Goal: Transaction & Acquisition: Purchase product/service

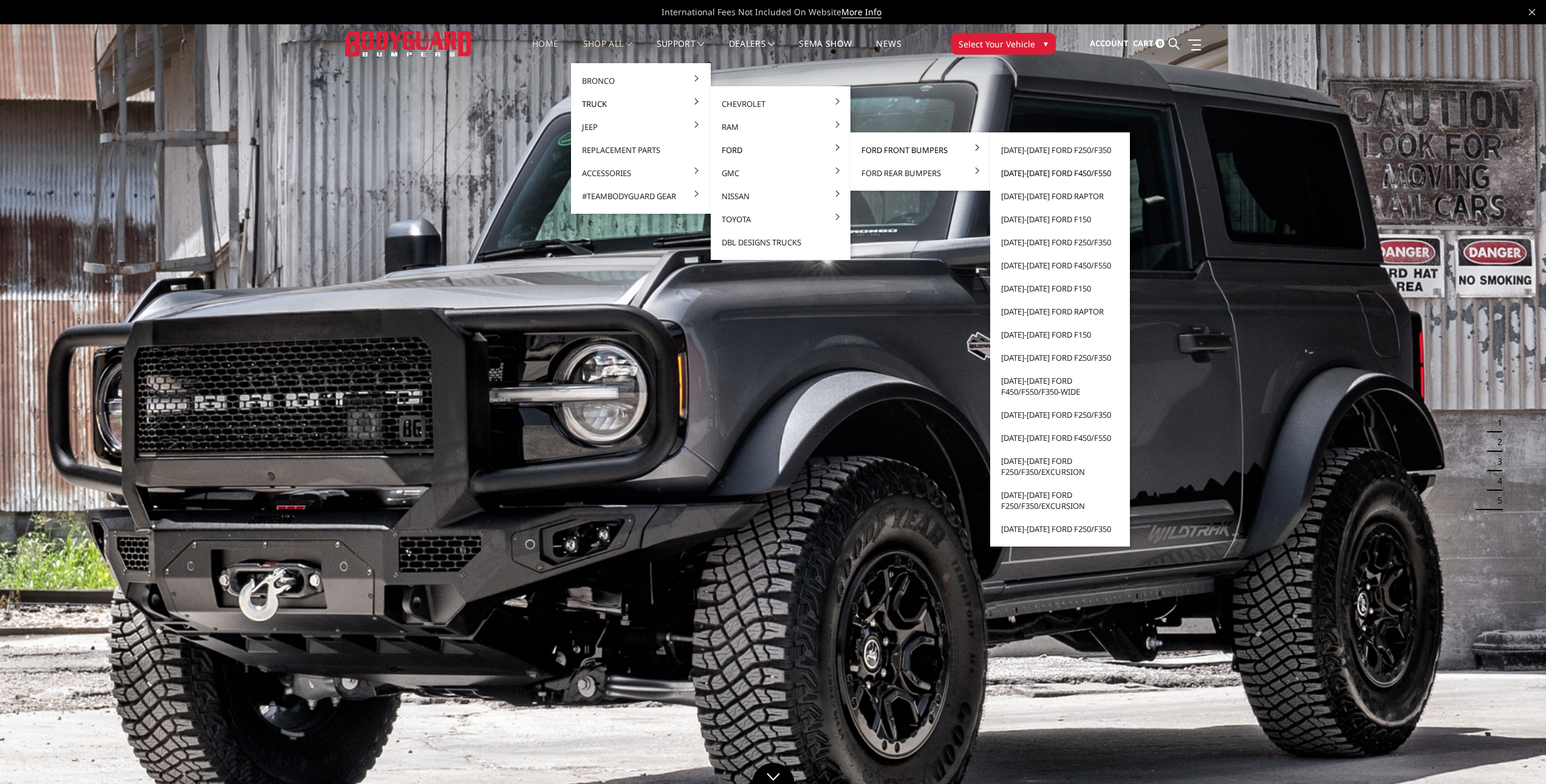
click at [1036, 171] on link "[DATE]-[DATE] Ford F450/F550" at bounding box center [1059, 172] width 130 height 23
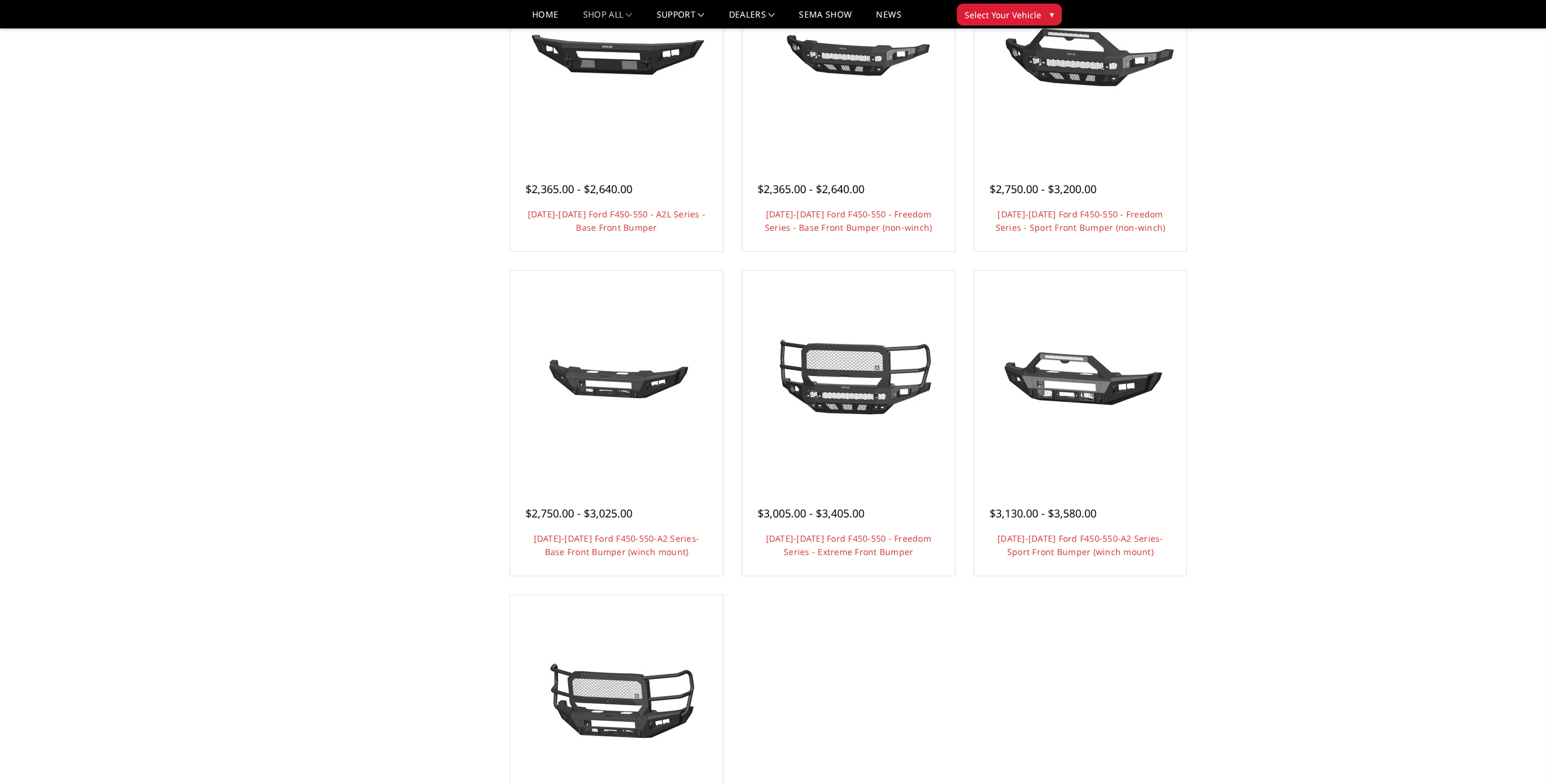
scroll to position [607, 0]
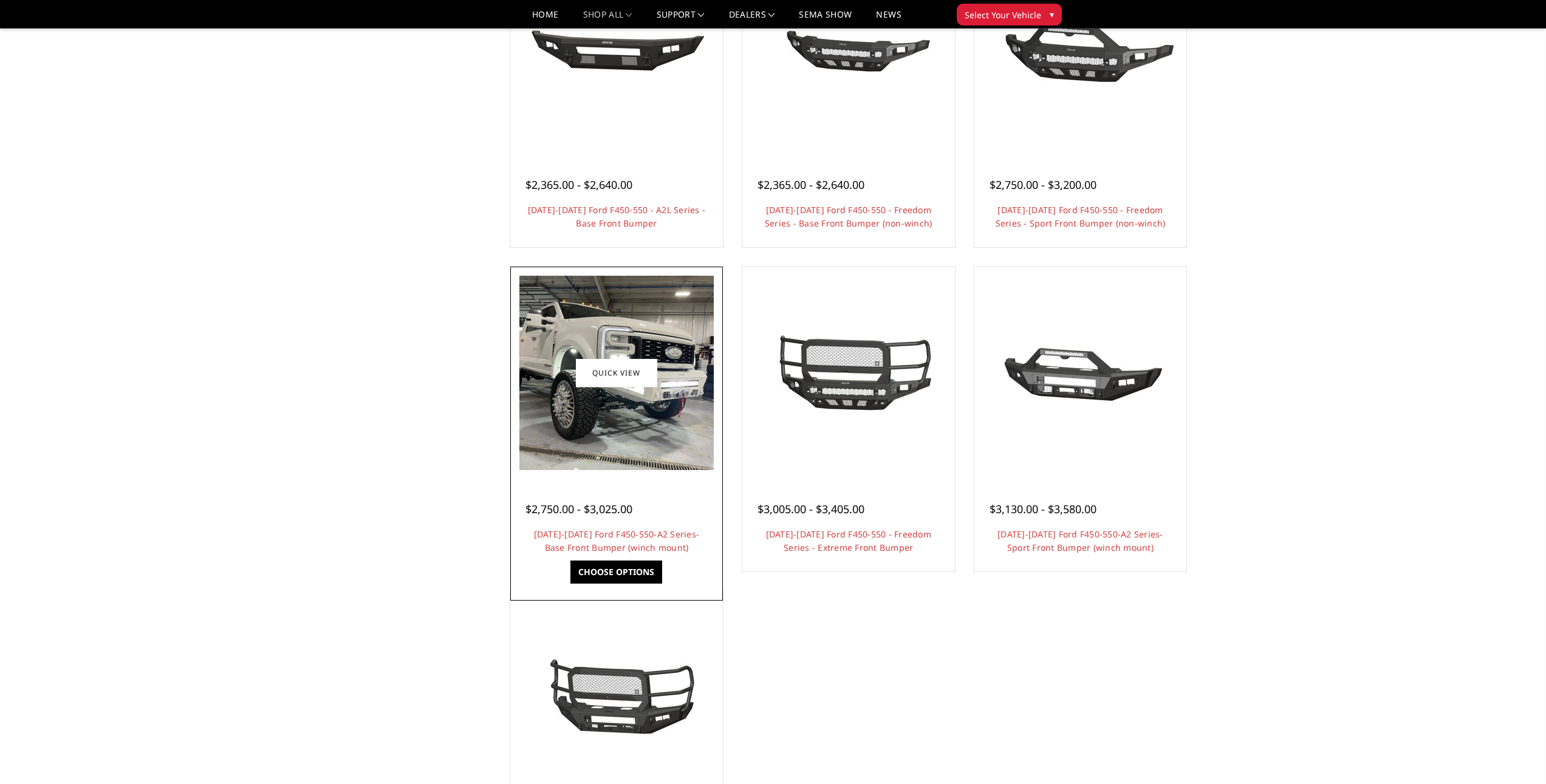
click at [634, 399] on img at bounding box center [617, 373] width 195 height 195
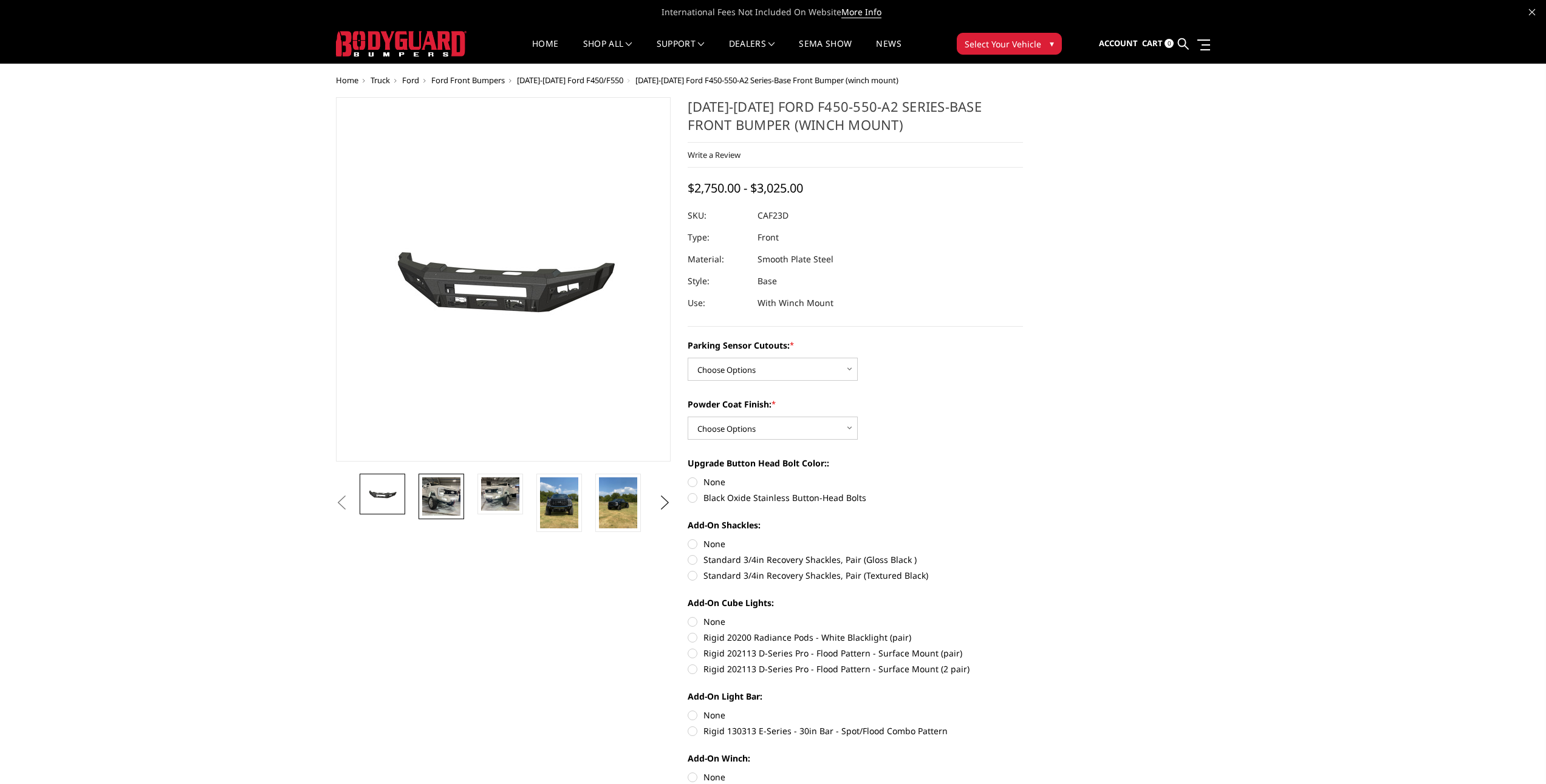
click at [440, 482] on img at bounding box center [441, 496] width 38 height 38
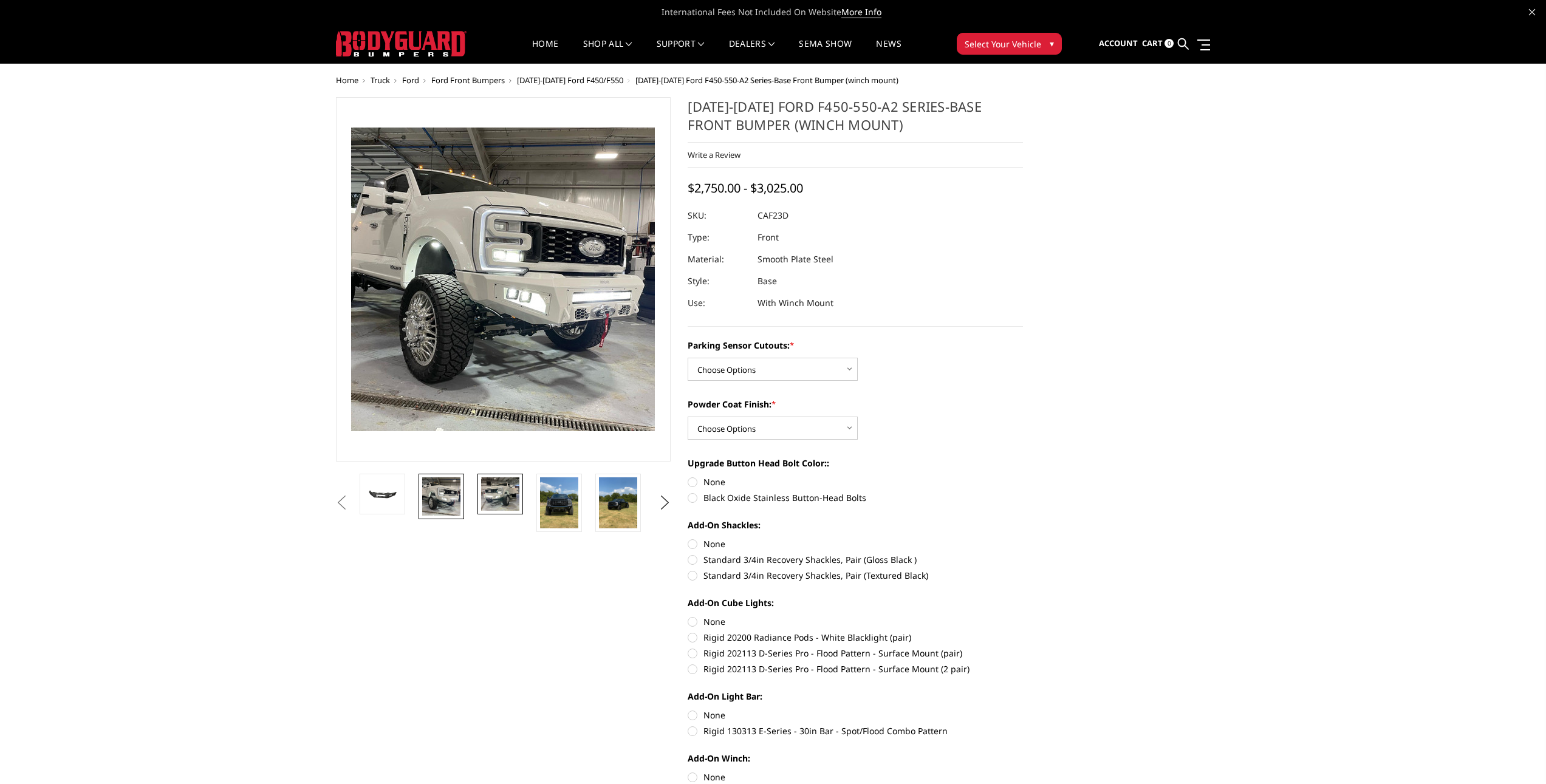
click at [488, 483] on img at bounding box center [500, 494] width 38 height 33
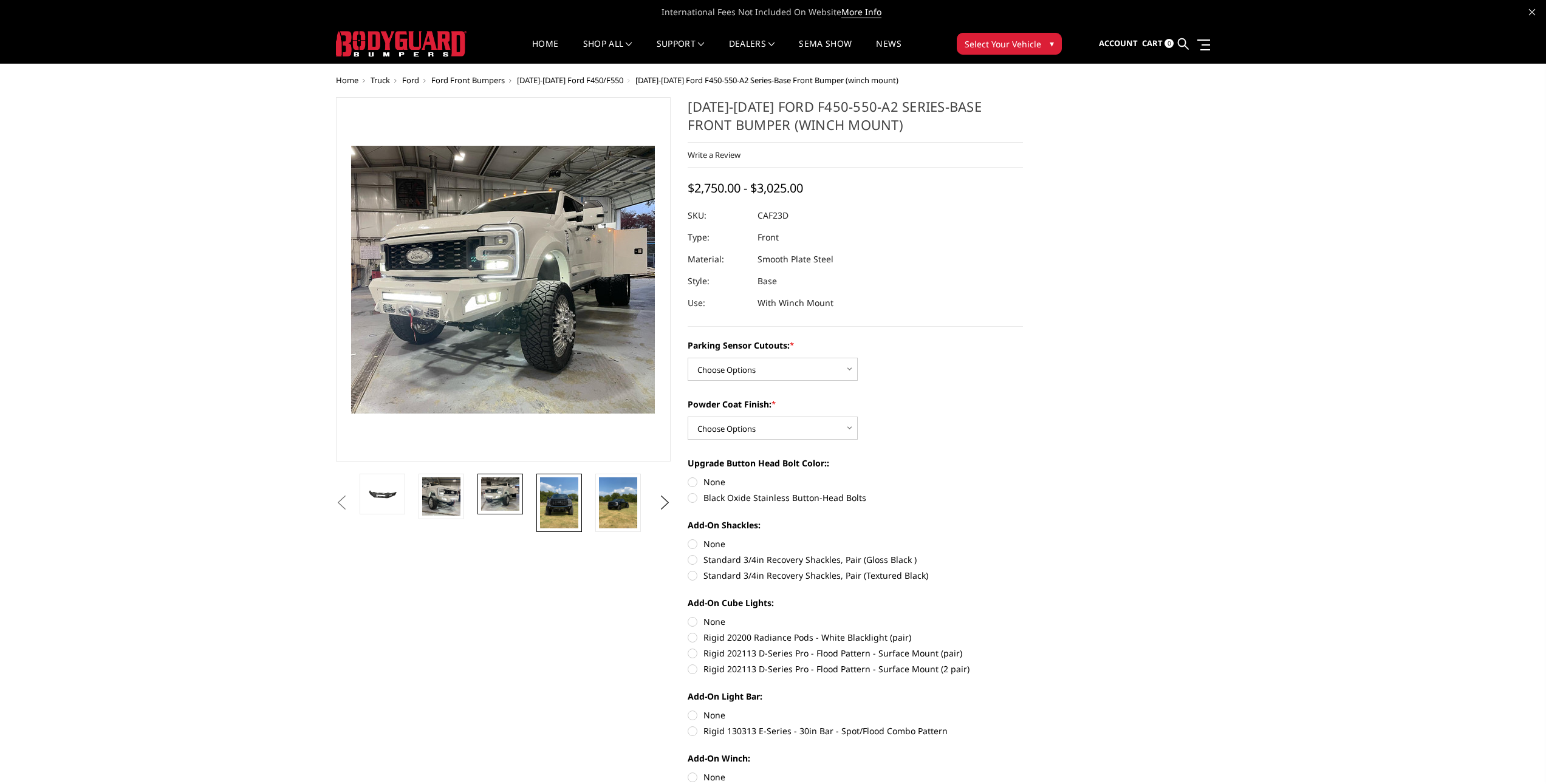
click at [555, 491] on img at bounding box center [559, 503] width 38 height 51
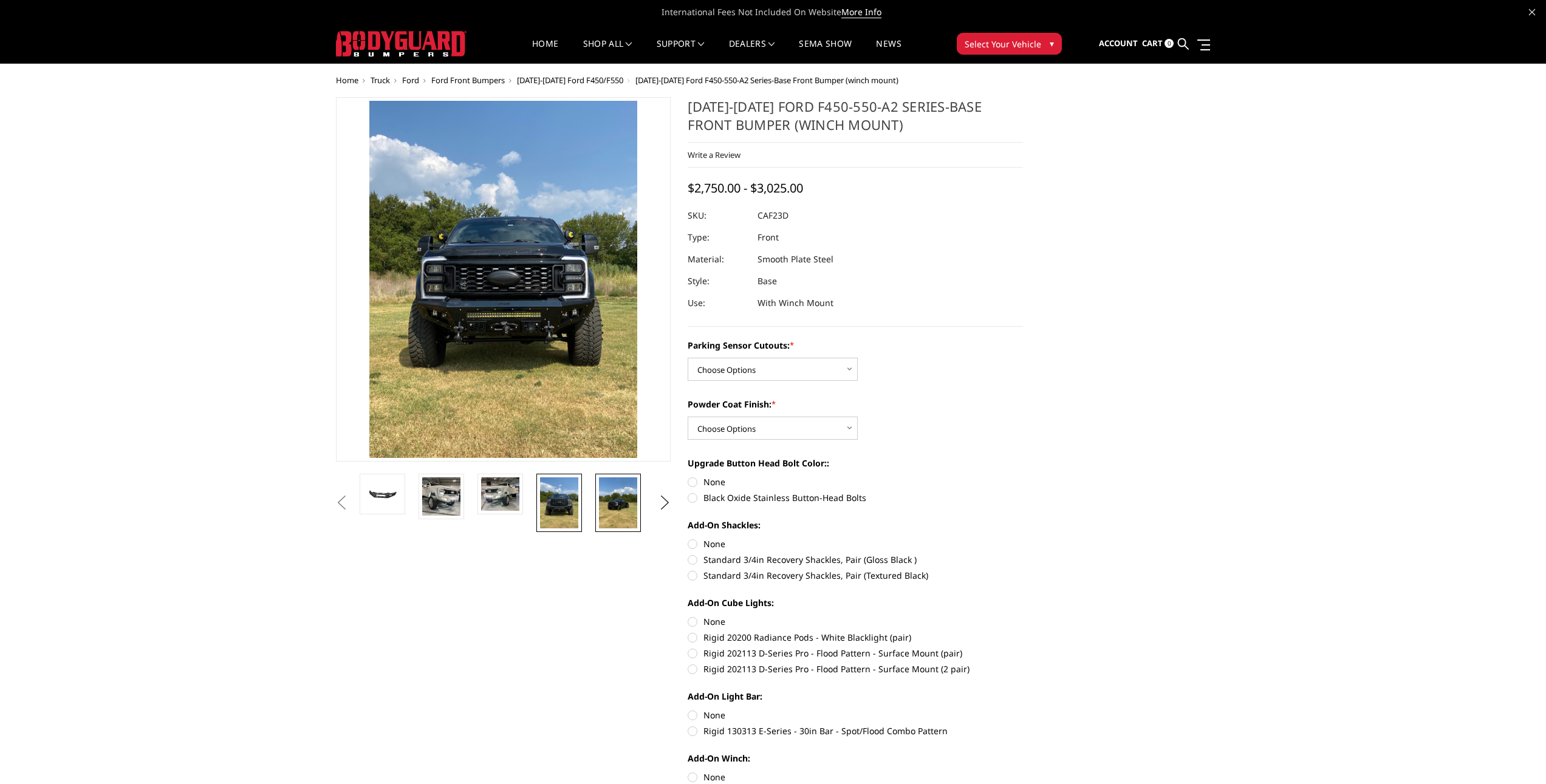
click at [623, 493] on img at bounding box center [618, 503] width 38 height 51
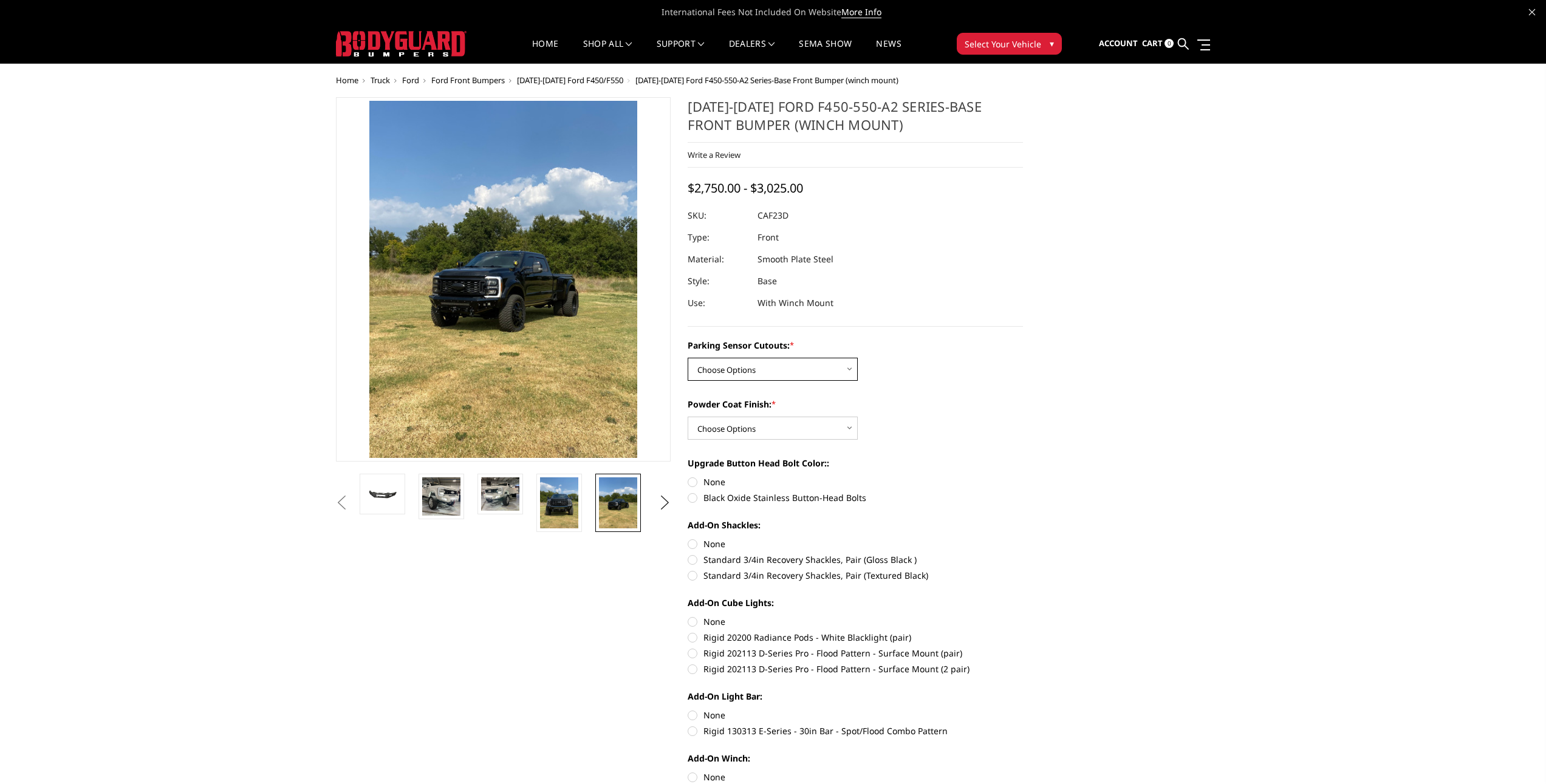
click at [763, 362] on select "Choose Options No-Without Parking Sensor Cutouts Yes-With Parking Sensor Cutouts" at bounding box center [772, 369] width 170 height 23
select select "2403"
click at [687, 358] on select "Choose Options No-Without Parking Sensor Cutouts Yes-With Parking Sensor Cutouts" at bounding box center [772, 369] width 170 height 23
click at [833, 430] on select "Choose Options Bare Metal Textured Black Powder Coat" at bounding box center [772, 427] width 170 height 23
select select "2404"
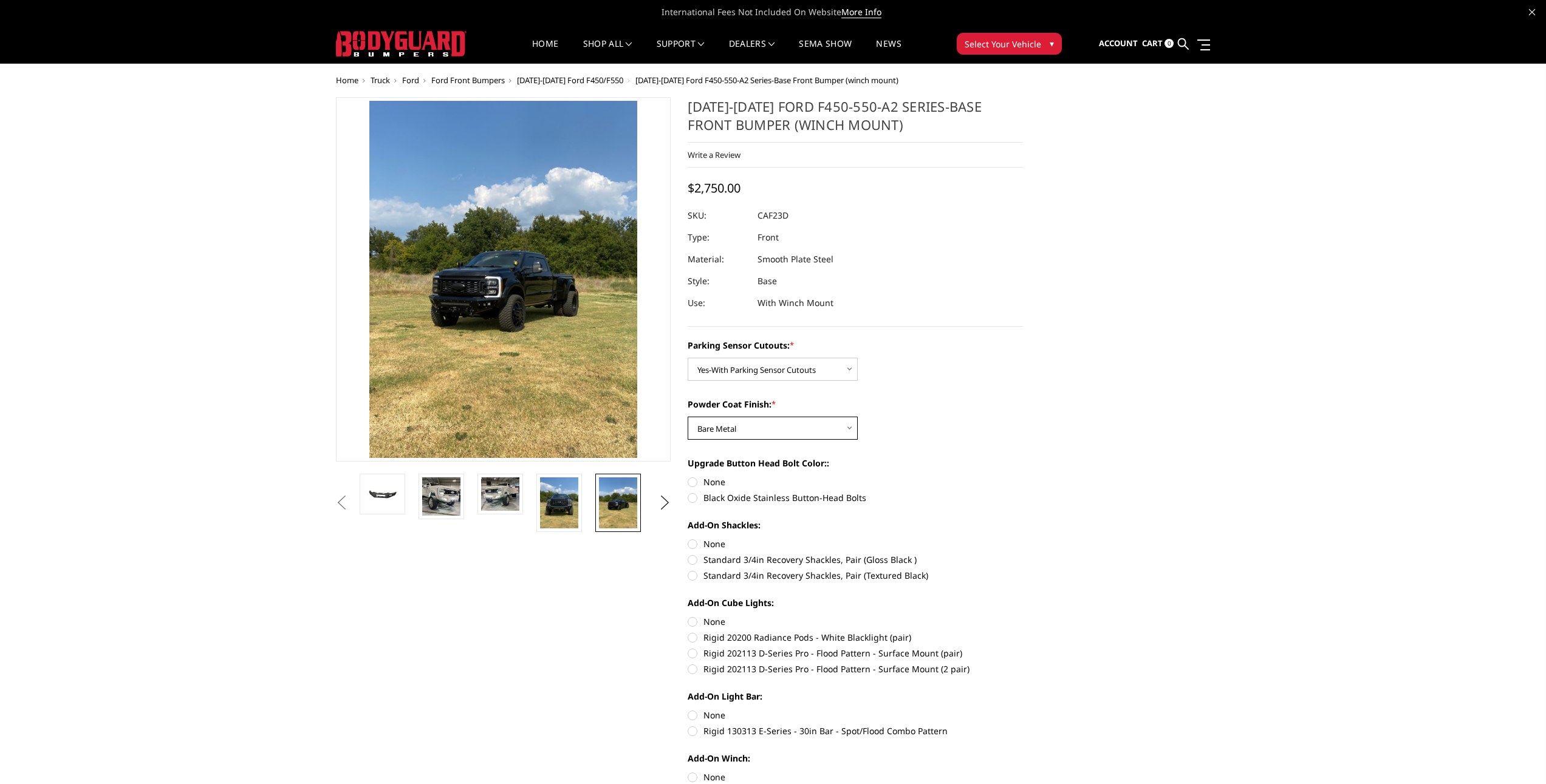
click at [687, 416] on select "Choose Options Bare Metal Textured Black Powder Coat" at bounding box center [772, 427] width 170 height 23
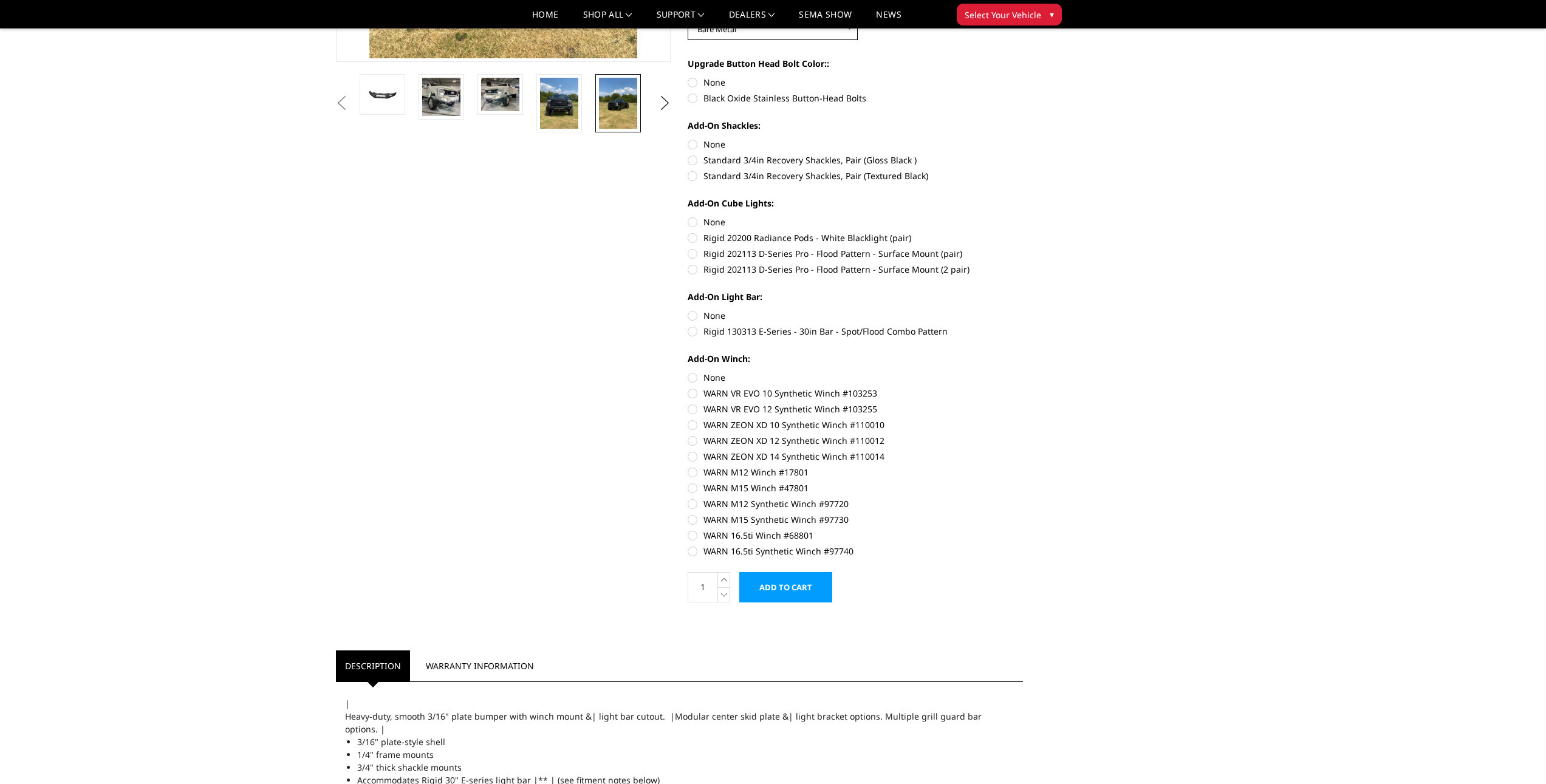
scroll to position [405, 0]
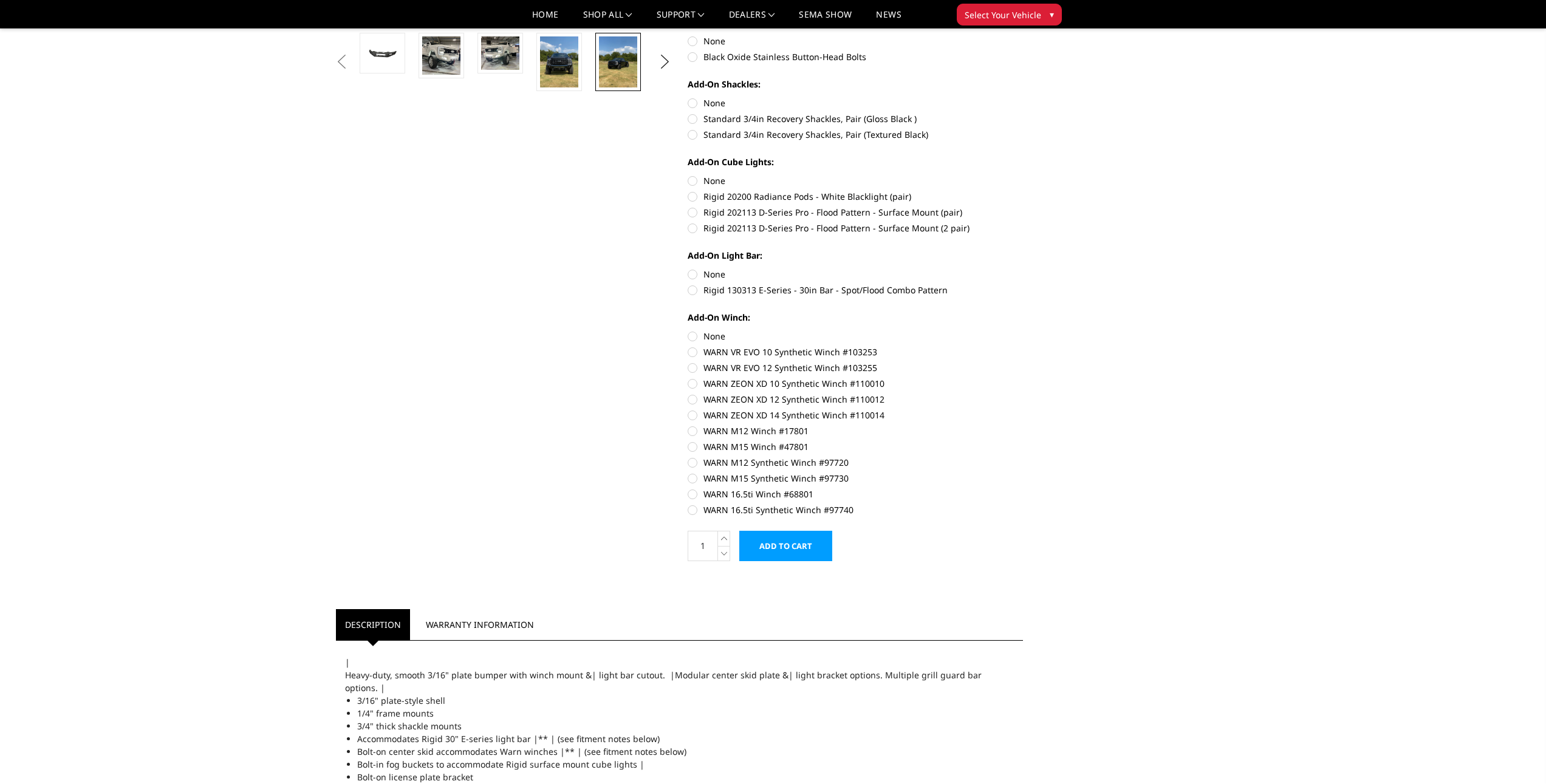
click at [693, 495] on label "WARN 16.5ti Winch #68801" at bounding box center [855, 494] width 335 height 13
click at [1023, 472] on input "WARN 16.5ti Winch #68801" at bounding box center [1023, 472] width 1 height 1
radio input "true"
click at [691, 493] on label "WARN 16.5ti Winch #68801" at bounding box center [855, 494] width 335 height 13
click at [1023, 472] on input "WARN 16.5ti Winch #68801" at bounding box center [1023, 472] width 1 height 1
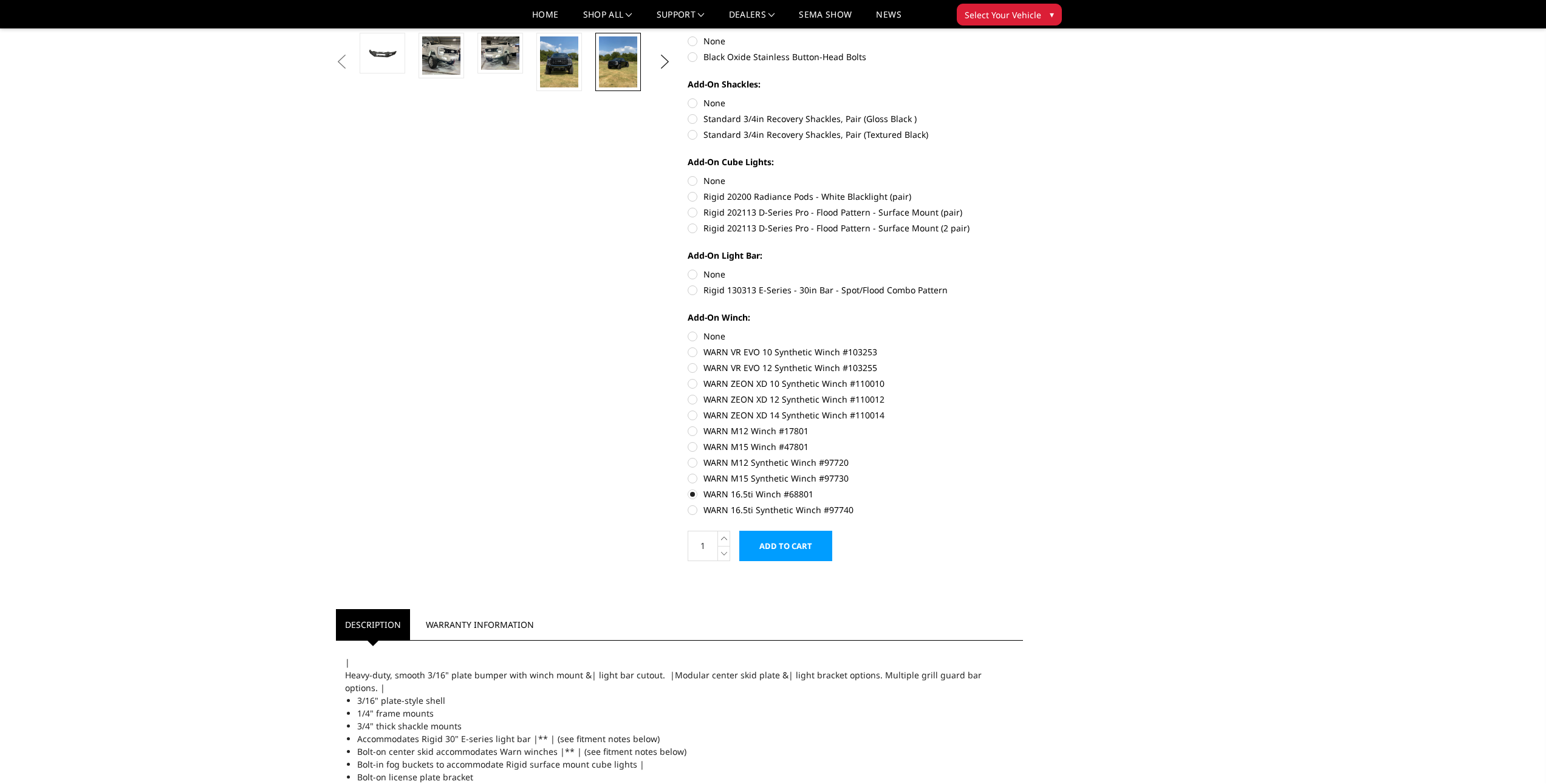
click at [695, 333] on label "None" at bounding box center [855, 336] width 335 height 13
click at [688, 330] on input "None" at bounding box center [687, 329] width 1 height 1
radio input "true"
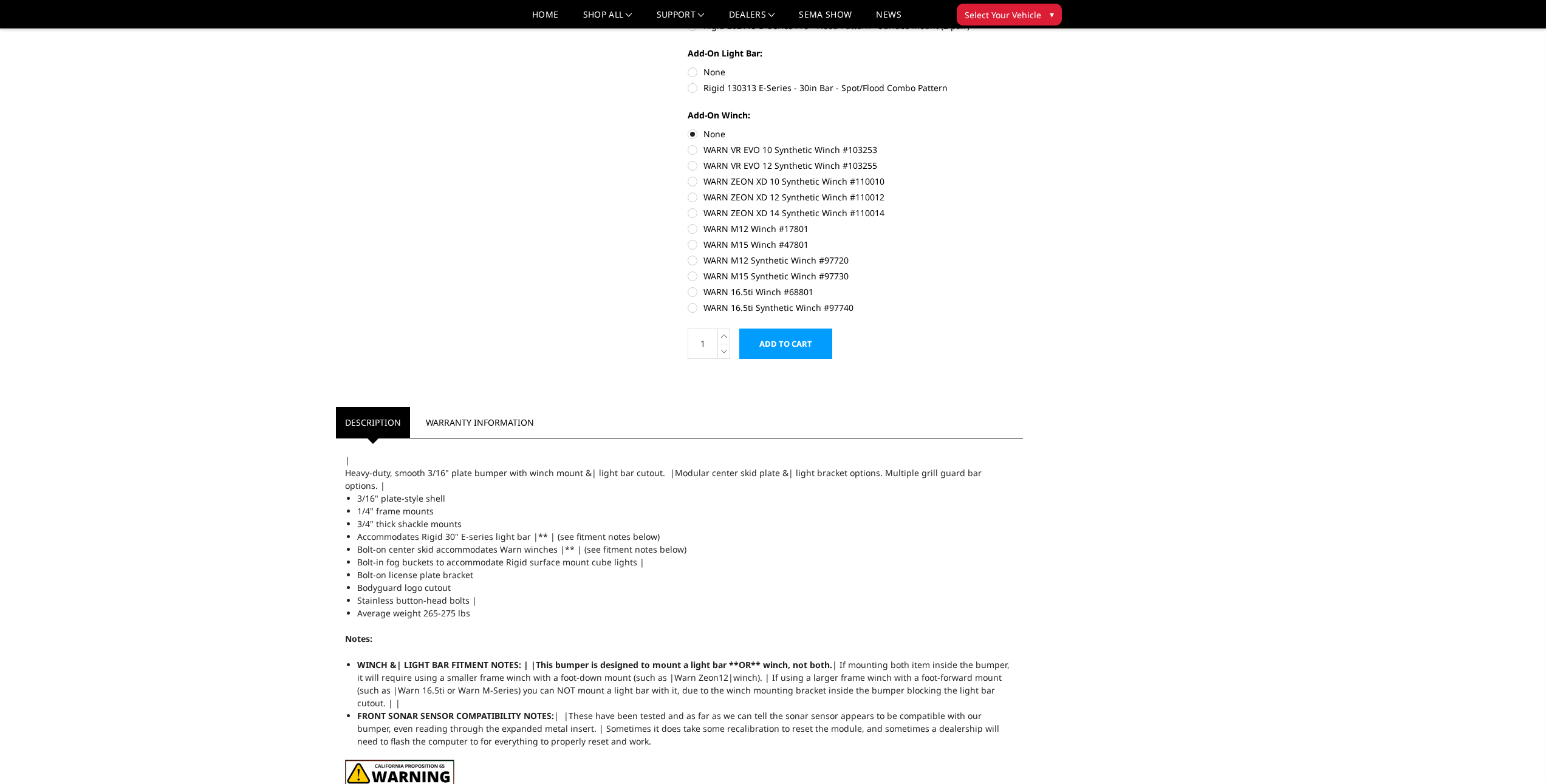
scroll to position [0, 0]
